Goal: Transaction & Acquisition: Purchase product/service

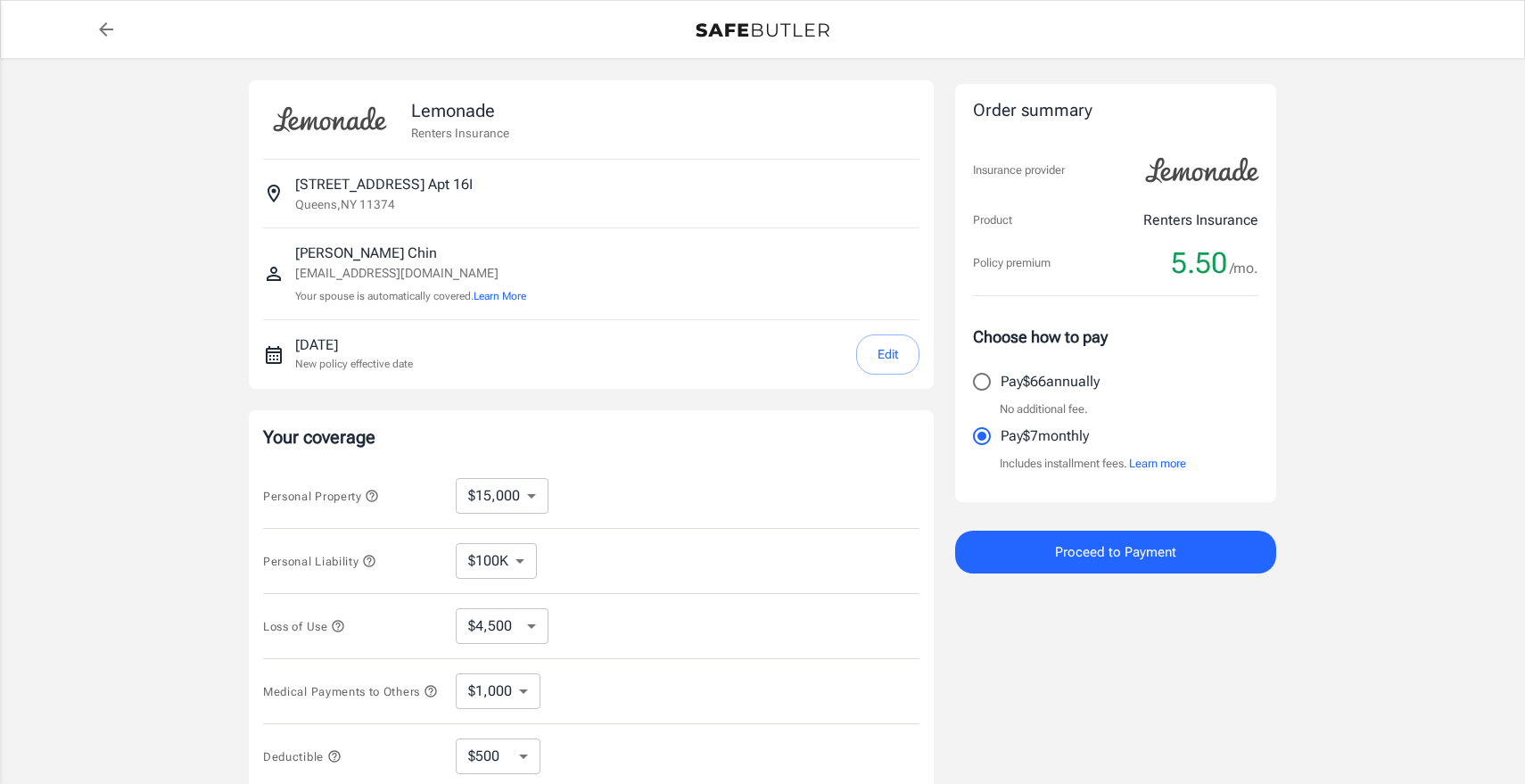
select select "15000"
select select "500"
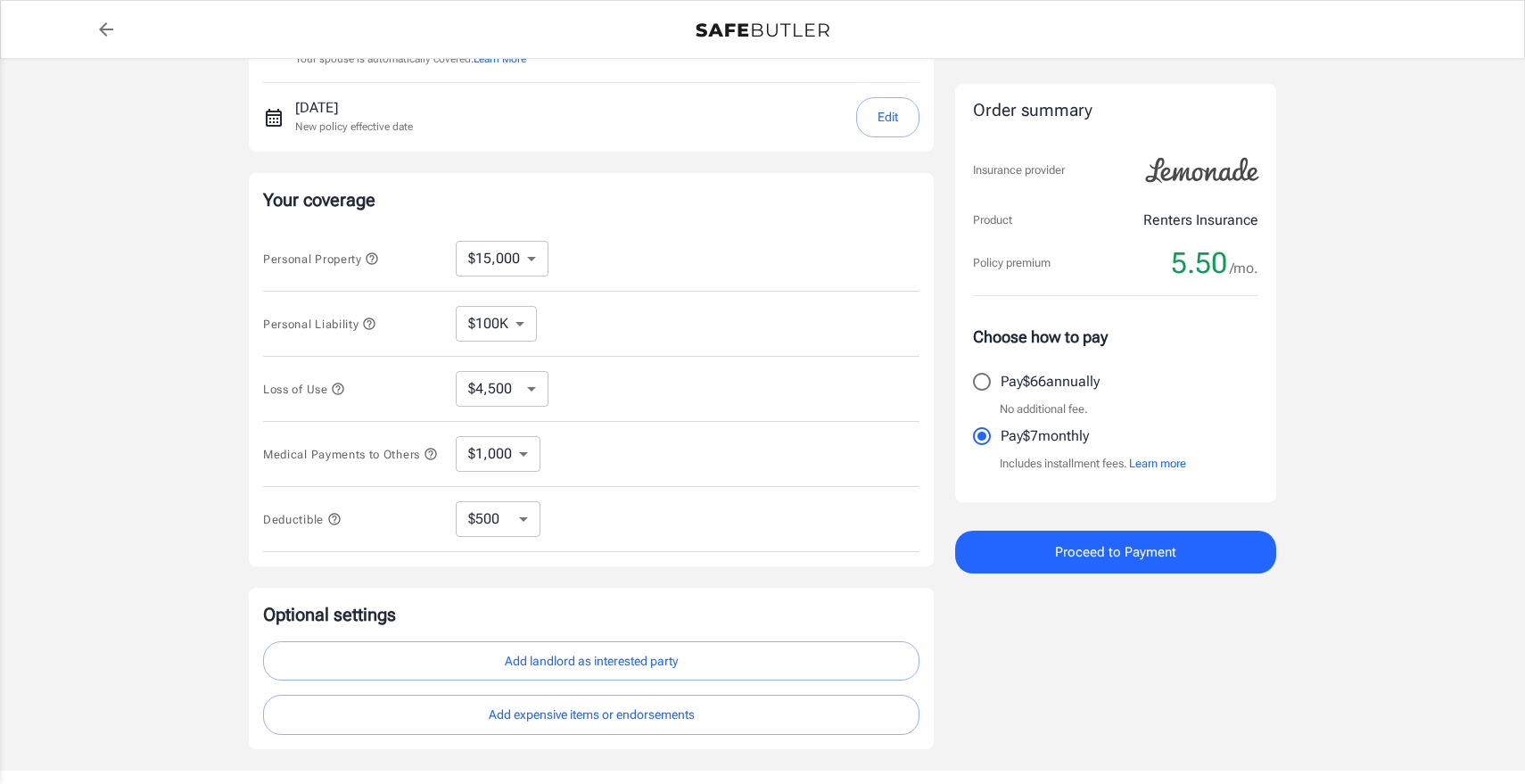
scroll to position [243, 0]
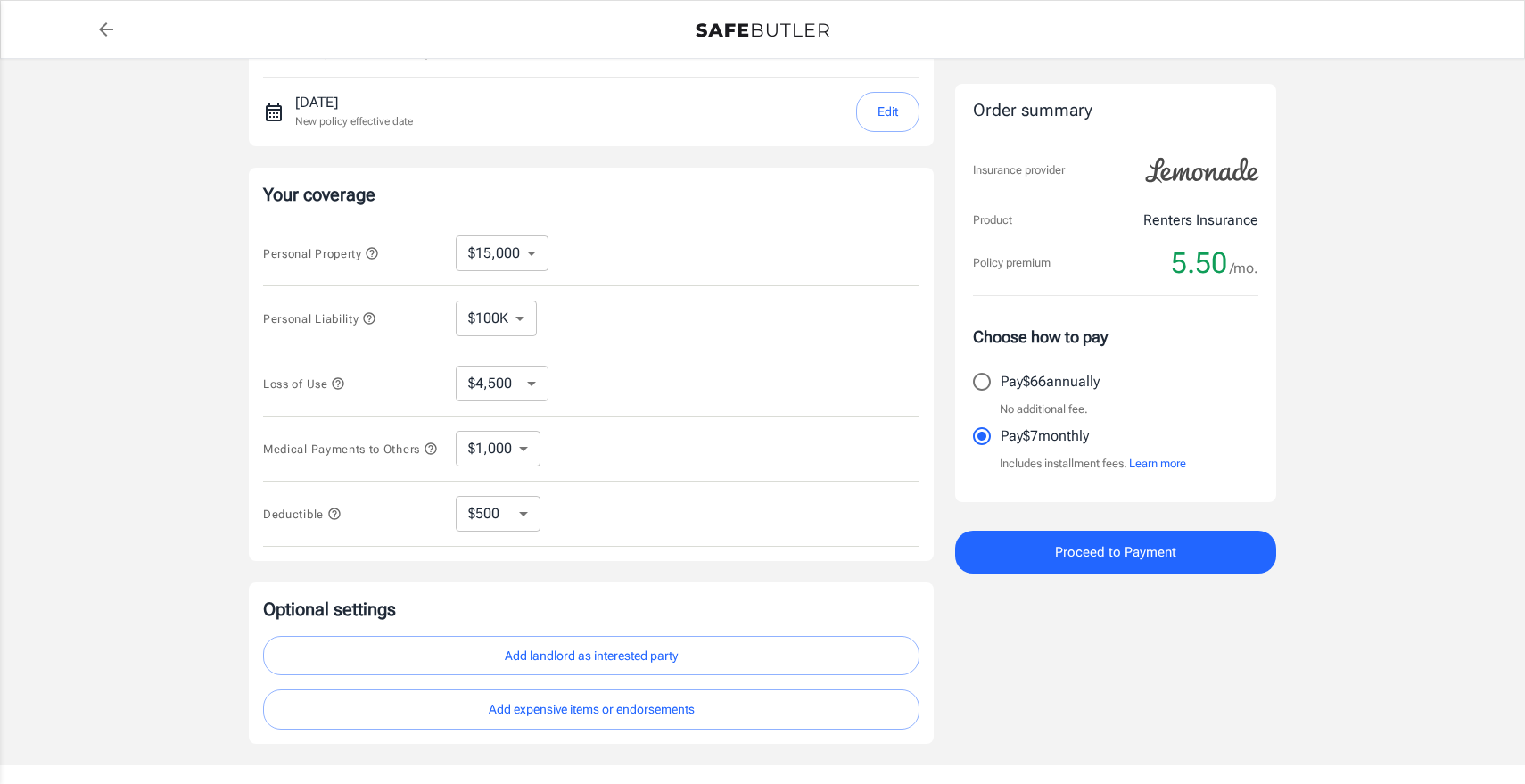
click at [533, 263] on select "$10,000 $15,000 $20,000 $25,000 $30,000 $40,000 $50,000 $100K $150K $200K $250K" at bounding box center [502, 253] width 93 height 36
select select "30000"
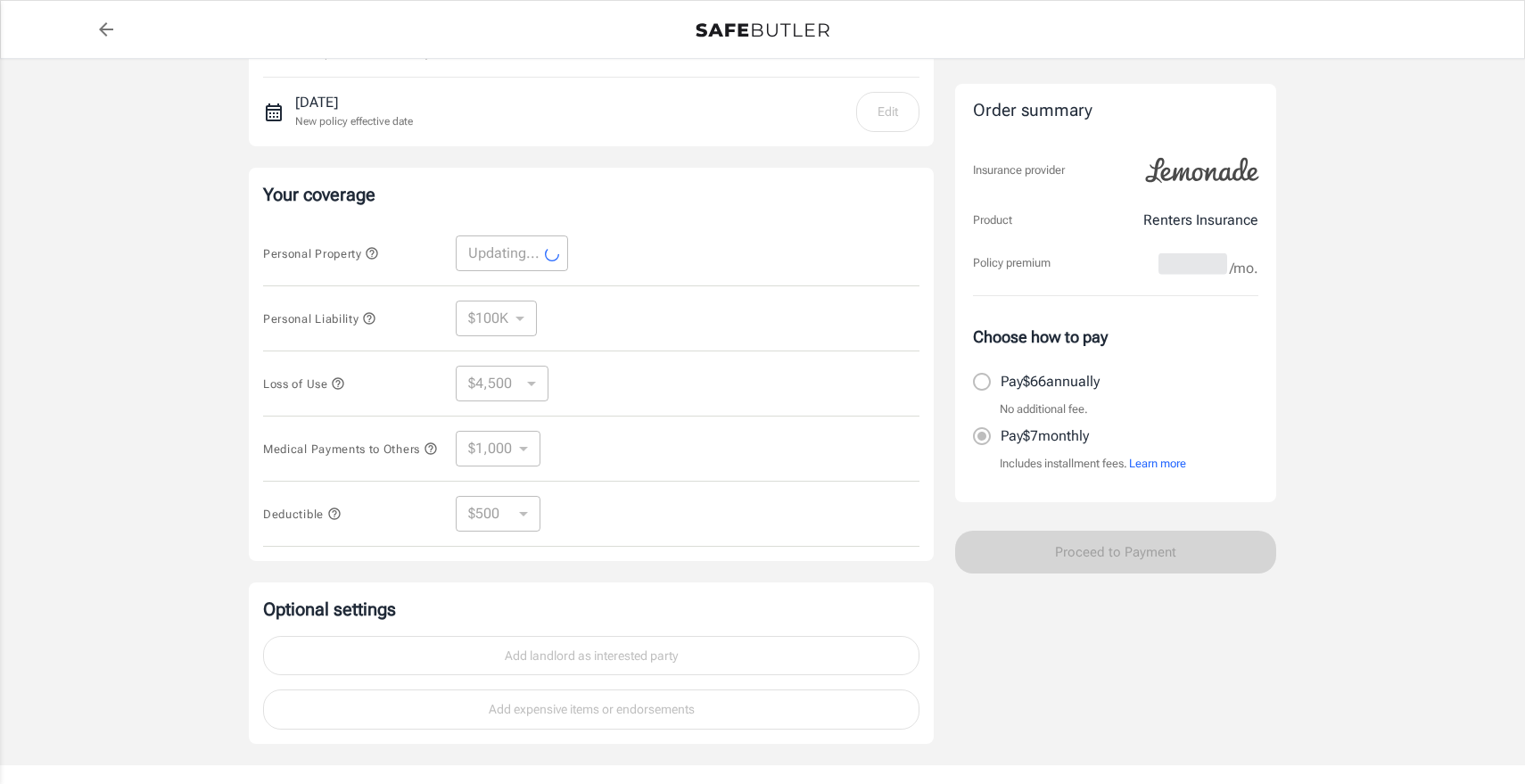
select select "30000"
select select "9000"
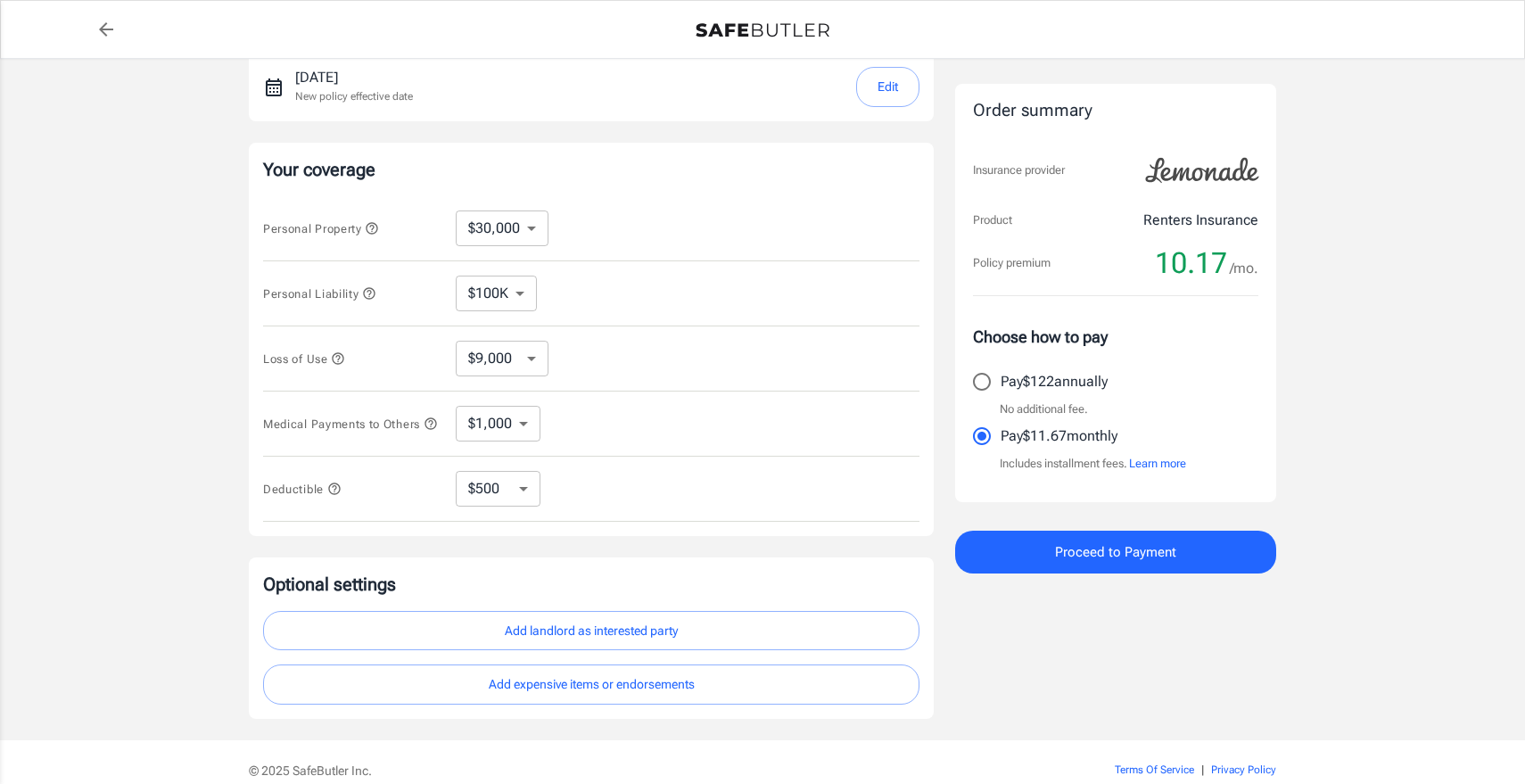
scroll to position [355, 0]
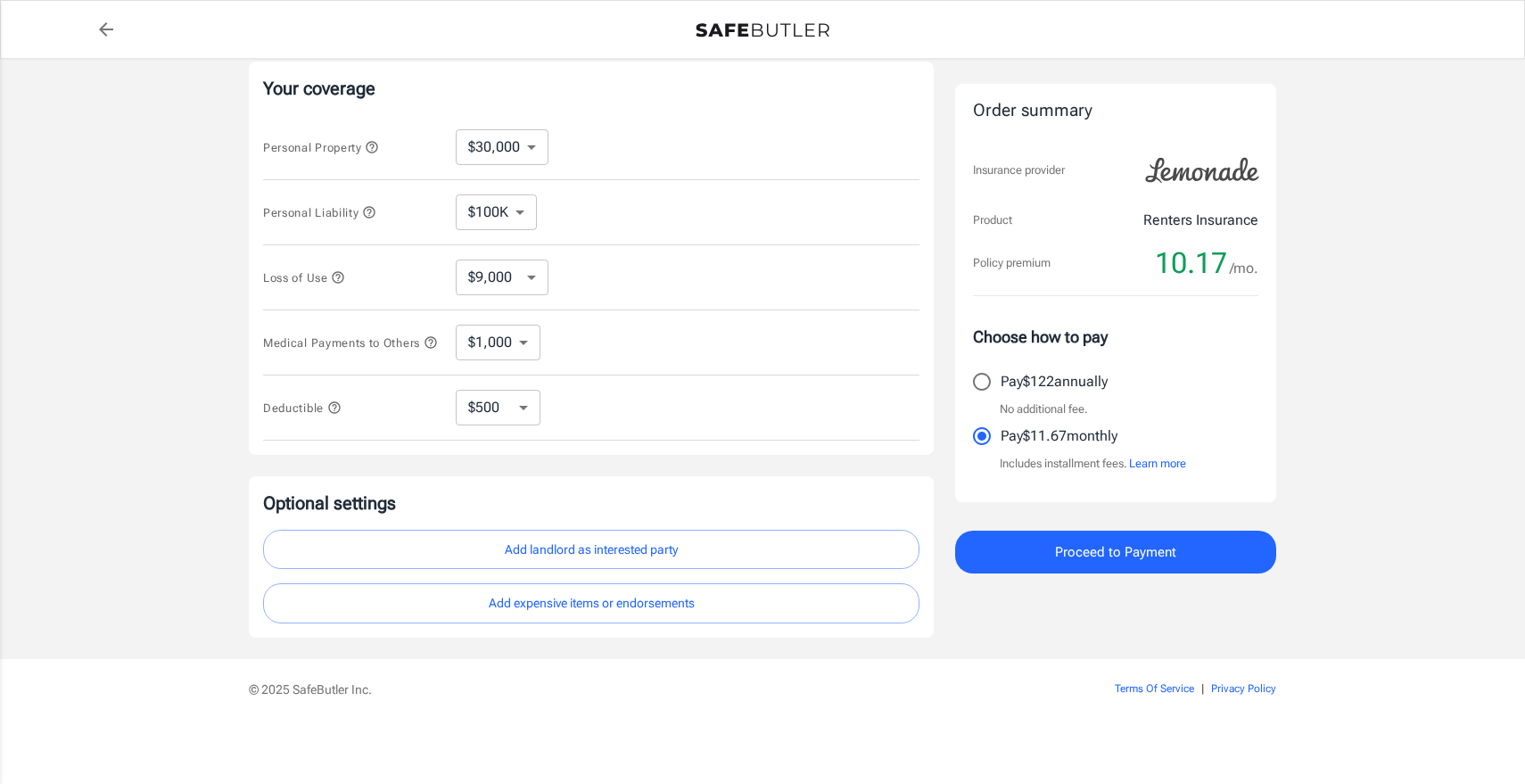
click at [1200, 172] on img at bounding box center [1201, 170] width 134 height 50
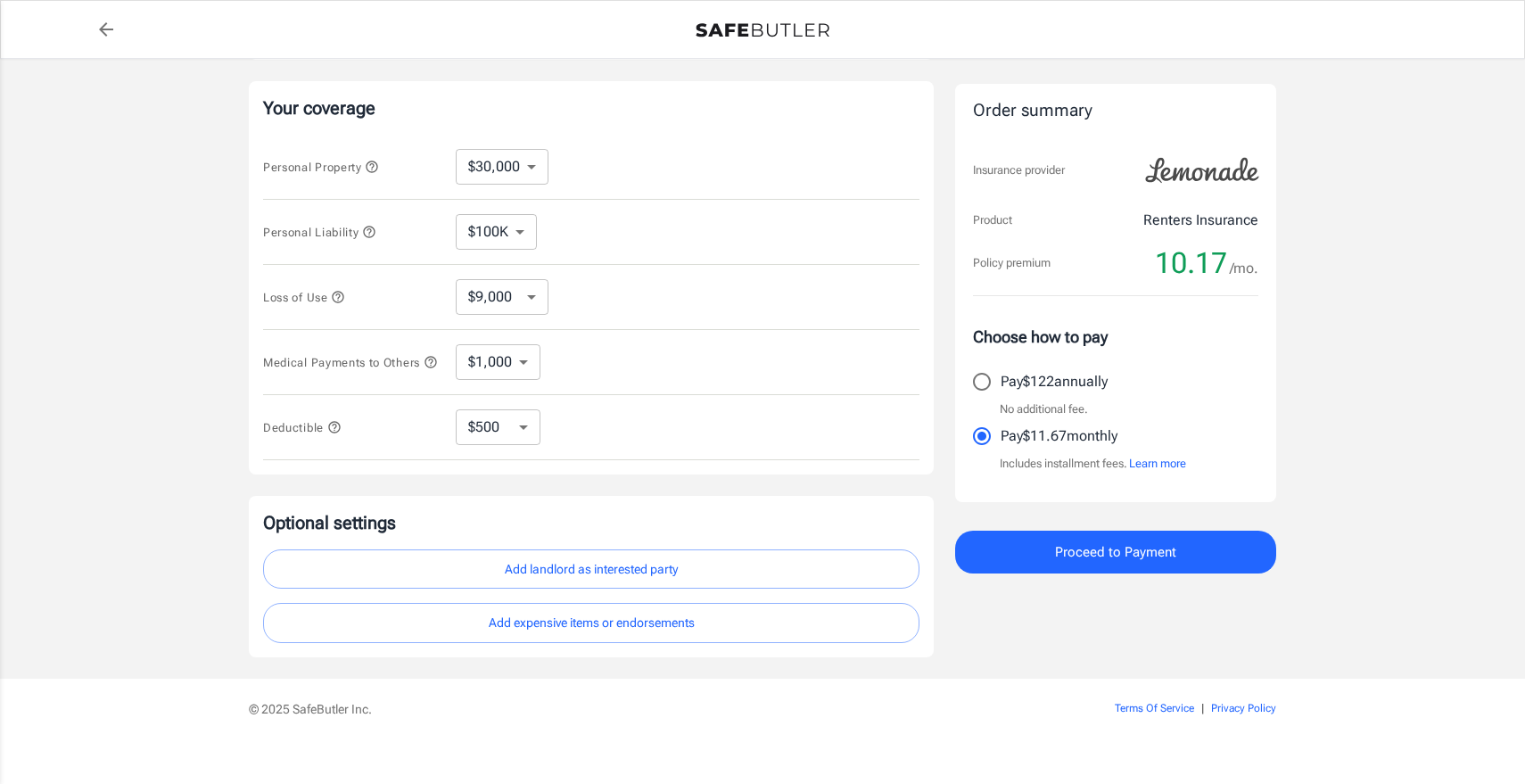
scroll to position [324, 0]
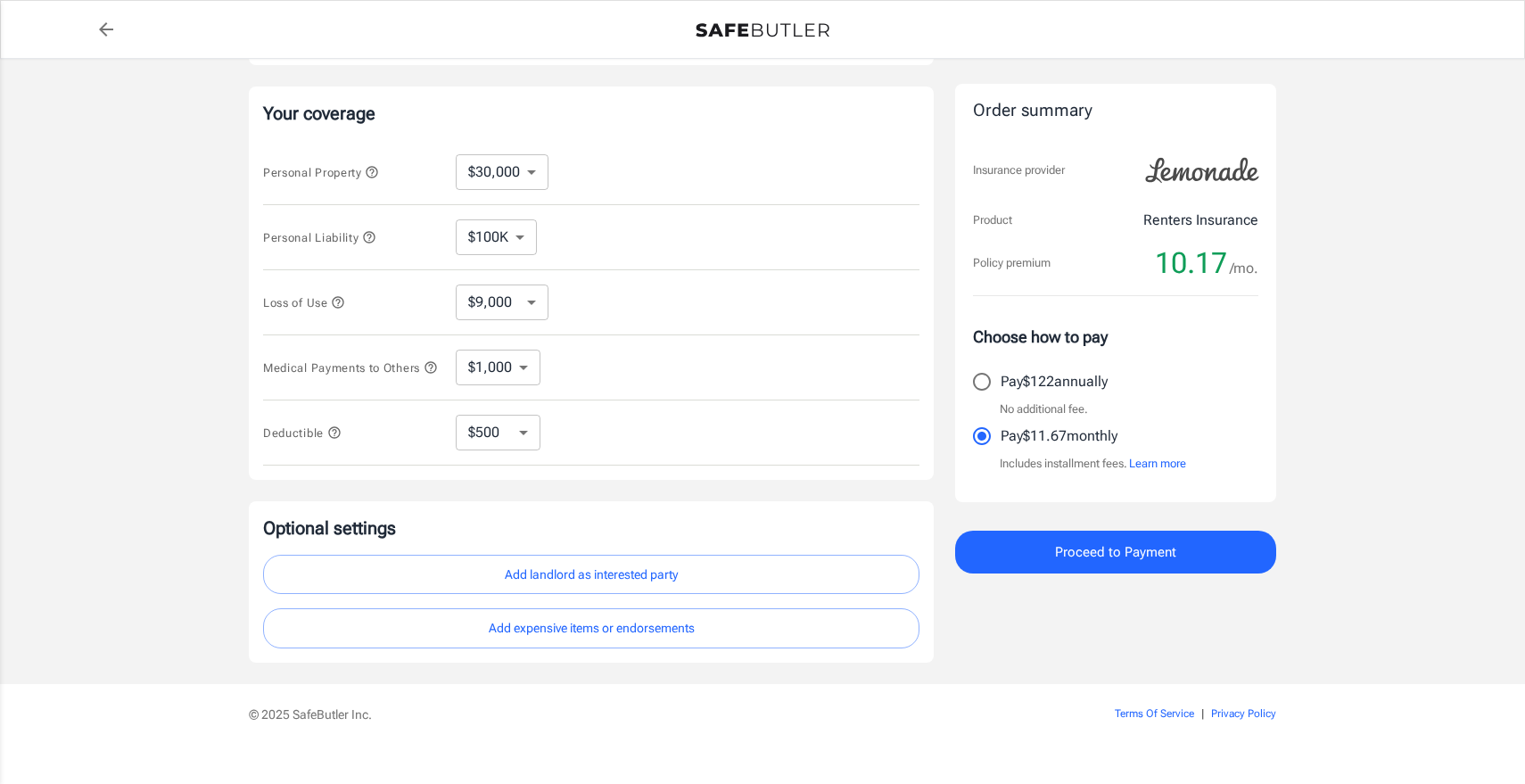
click at [513, 227] on select "$100K $200K $300K $400K $500K $1M" at bounding box center [496, 237] width 82 height 36
select select "300000"
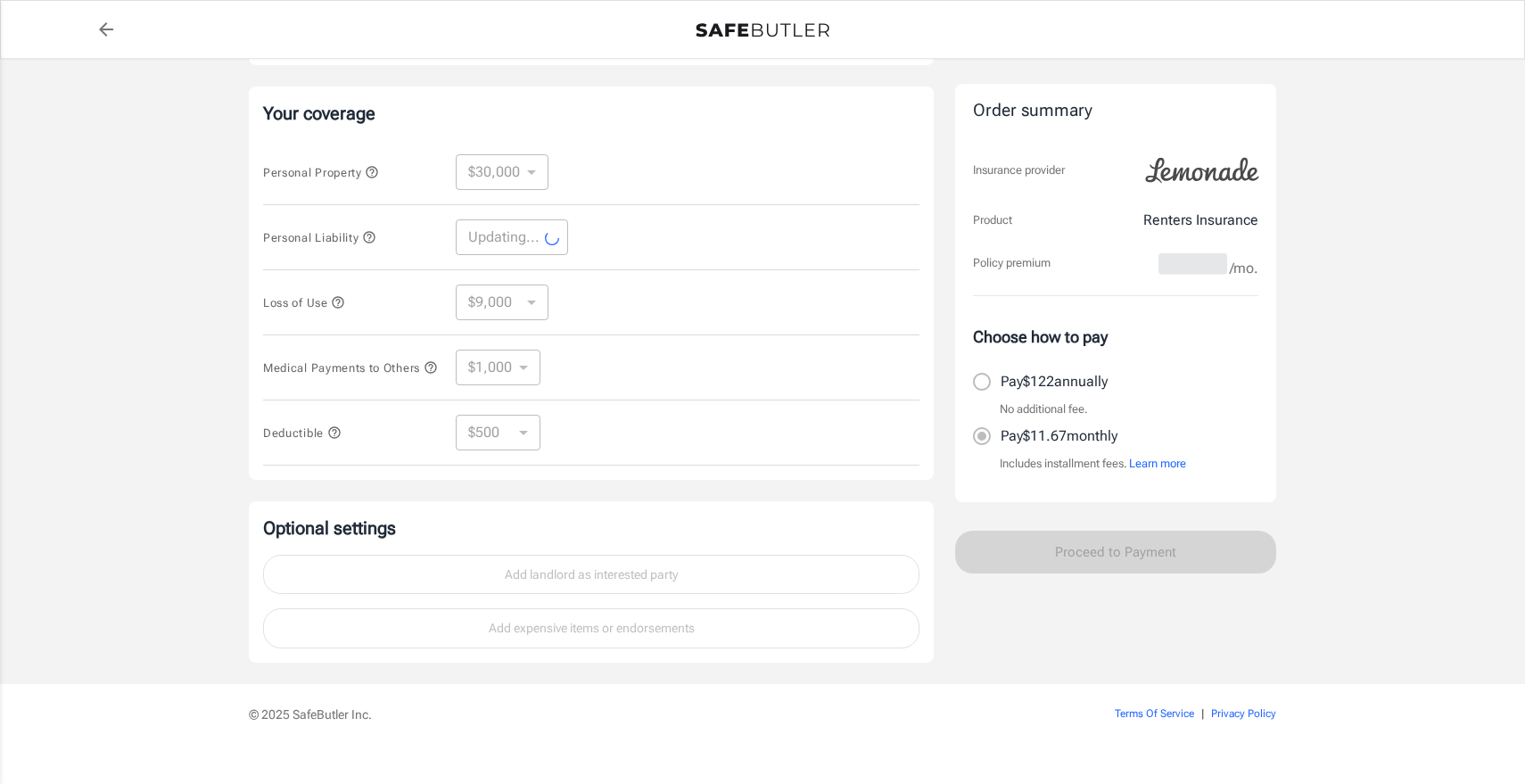
select select "300000"
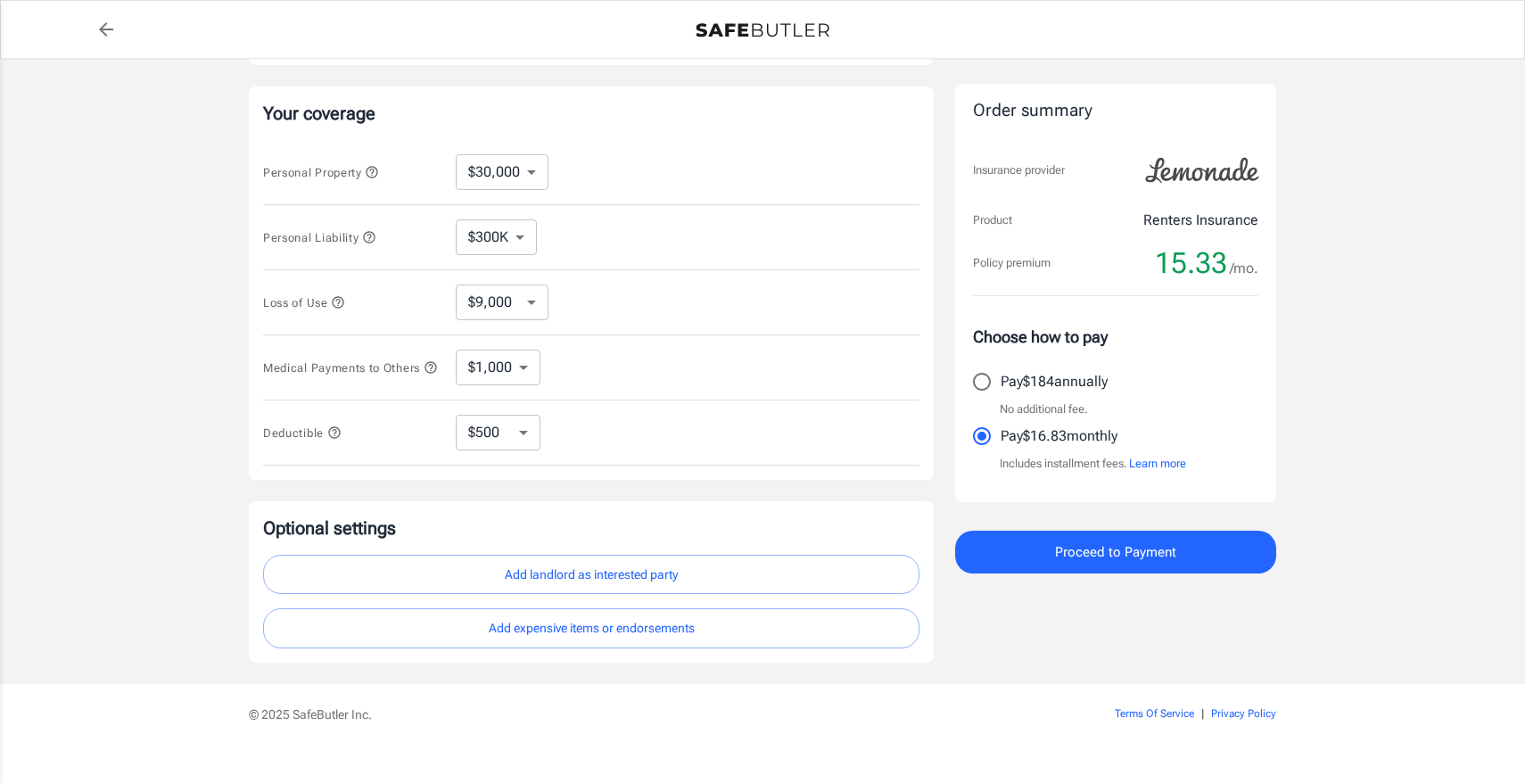
click at [532, 168] on select "$10,000 $15,000 $20,000 $25,000 $30,000 $40,000 $50,000 $100K $150K $200K $250K" at bounding box center [502, 172] width 93 height 36
select select "10000"
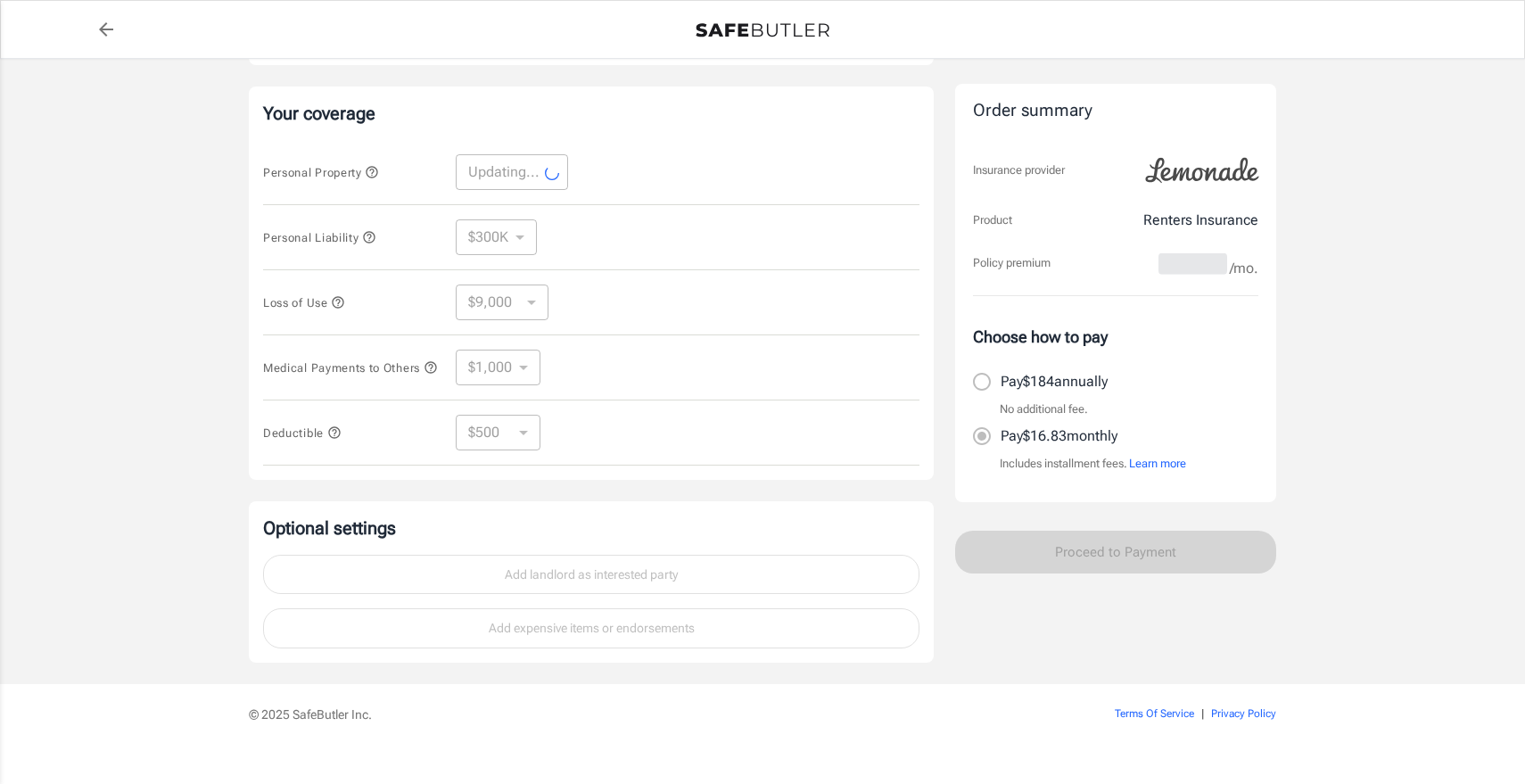
select select "10000"
select select "3000"
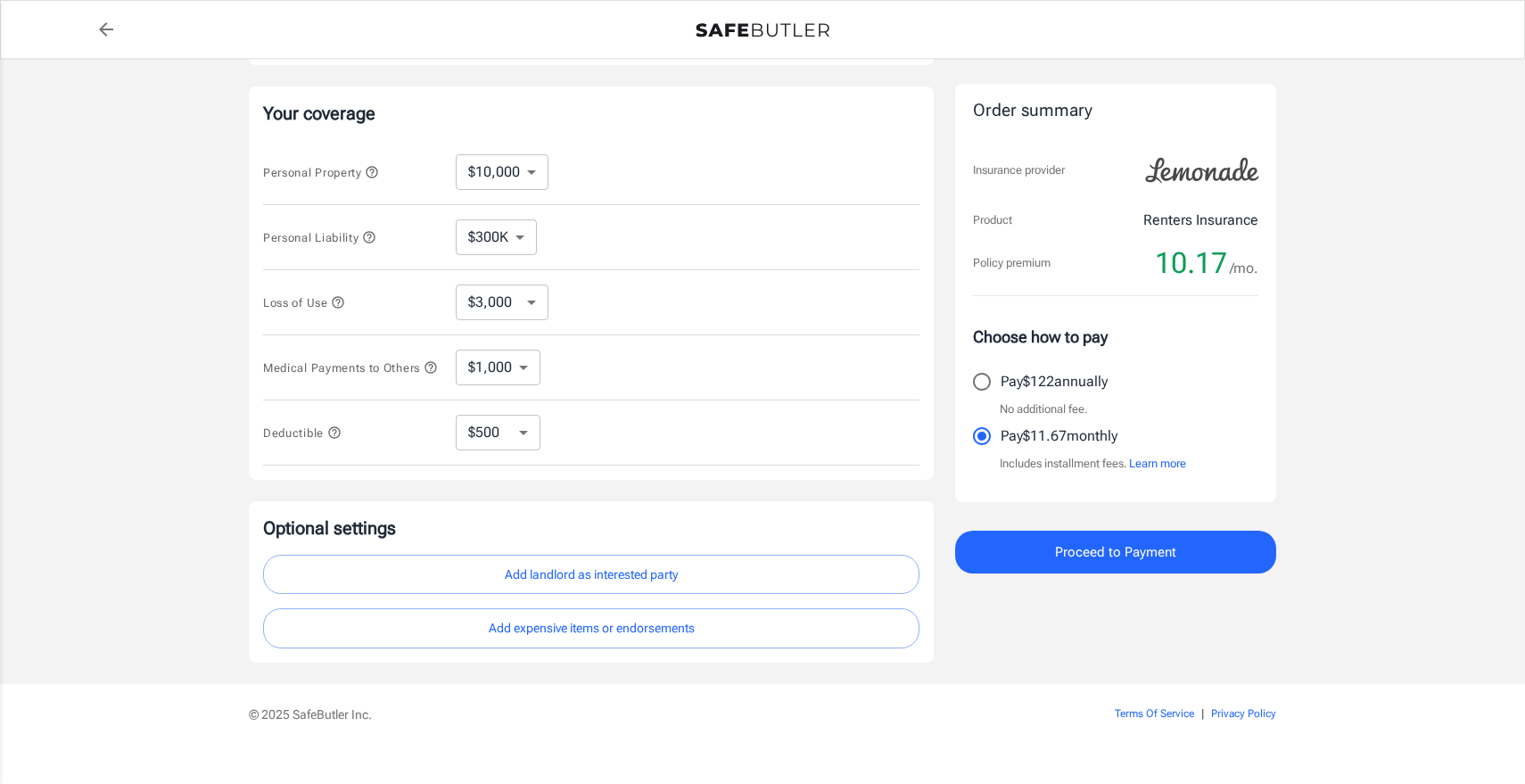
click at [516, 311] on select "$3,000 $6,000 $12,000 $21,000 $36,000 $60,000 $96,000 $153K $198K" at bounding box center [502, 302] width 93 height 36
click at [509, 368] on select "$1,000 $2,000 $3,000 $4,000 $5,000" at bounding box center [498, 368] width 84 height 36
click at [508, 422] on select "$250 $500 $1,000 $2,500" at bounding box center [498, 432] width 84 height 36
select select "250"
click at [499, 449] on select "$250 $500 $1,000 $2,500" at bounding box center [498, 432] width 84 height 36
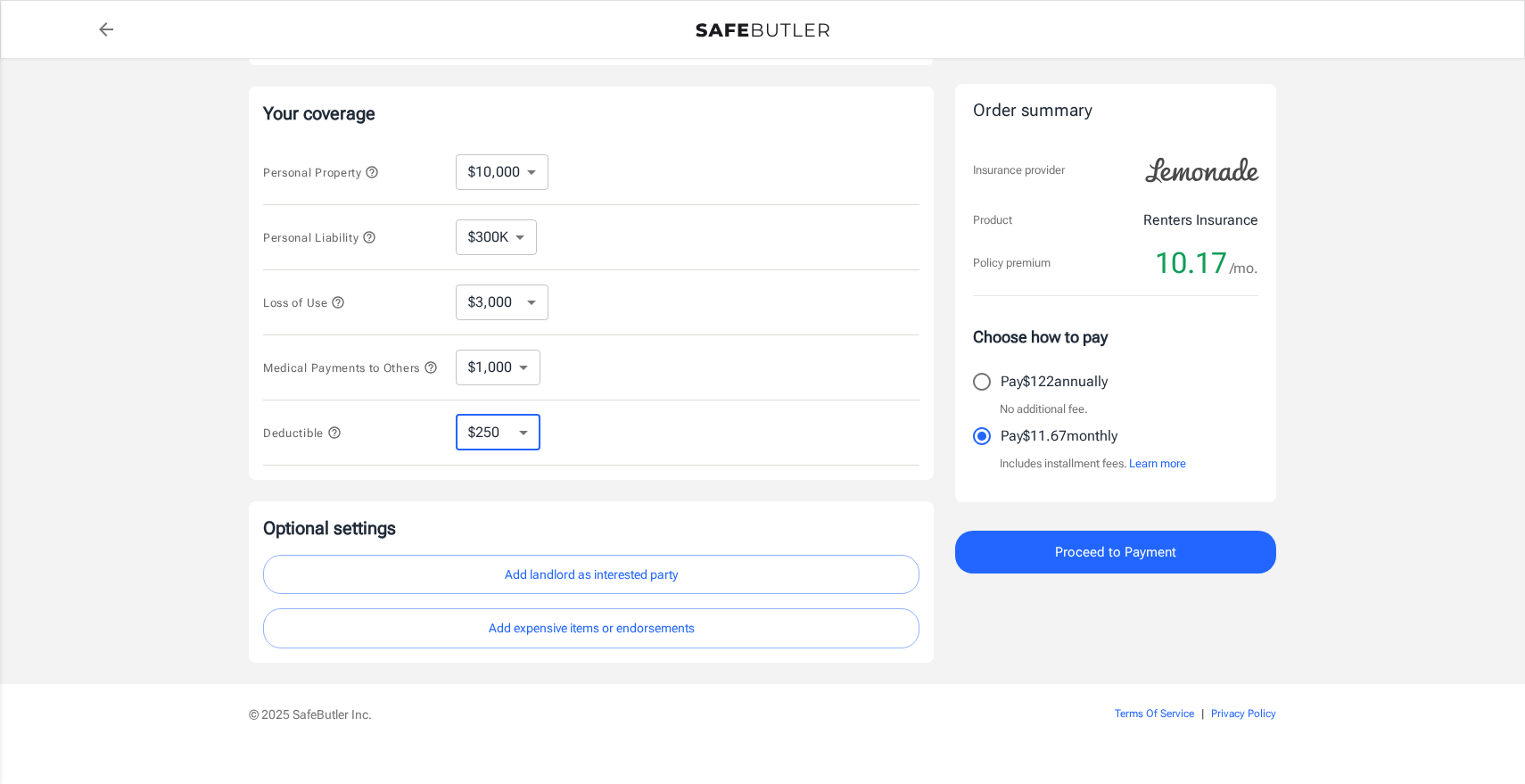
select select "1000"
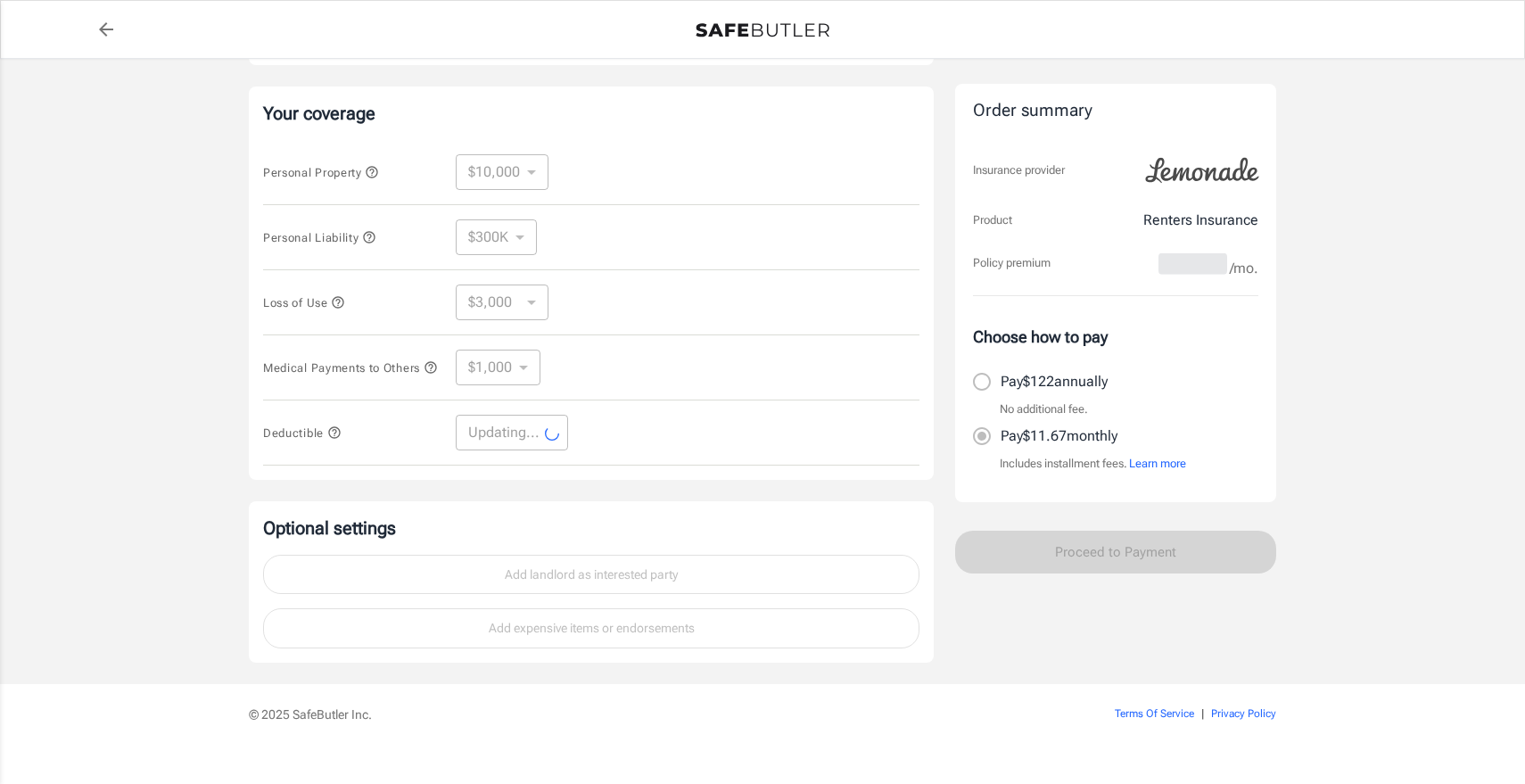
select select "1000"
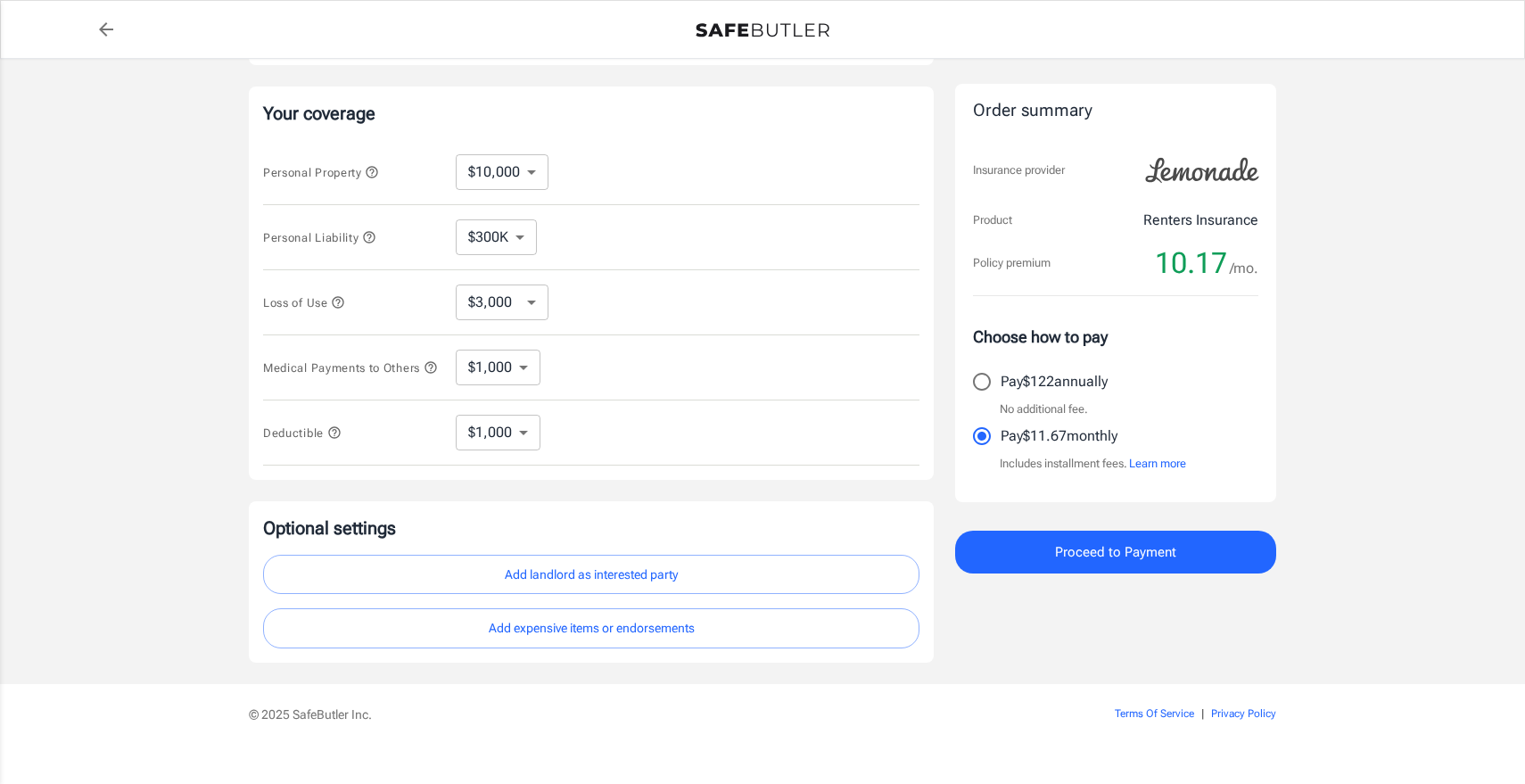
click at [483, 445] on select "$250 $500 $1,000 $2,500" at bounding box center [498, 432] width 84 height 36
click at [605, 397] on div "Medical Payments to Others $1,000 $2,000 $3,000 $4,000 $5,000 ​" at bounding box center [591, 368] width 657 height 65
